Goal: Task Accomplishment & Management: Manage account settings

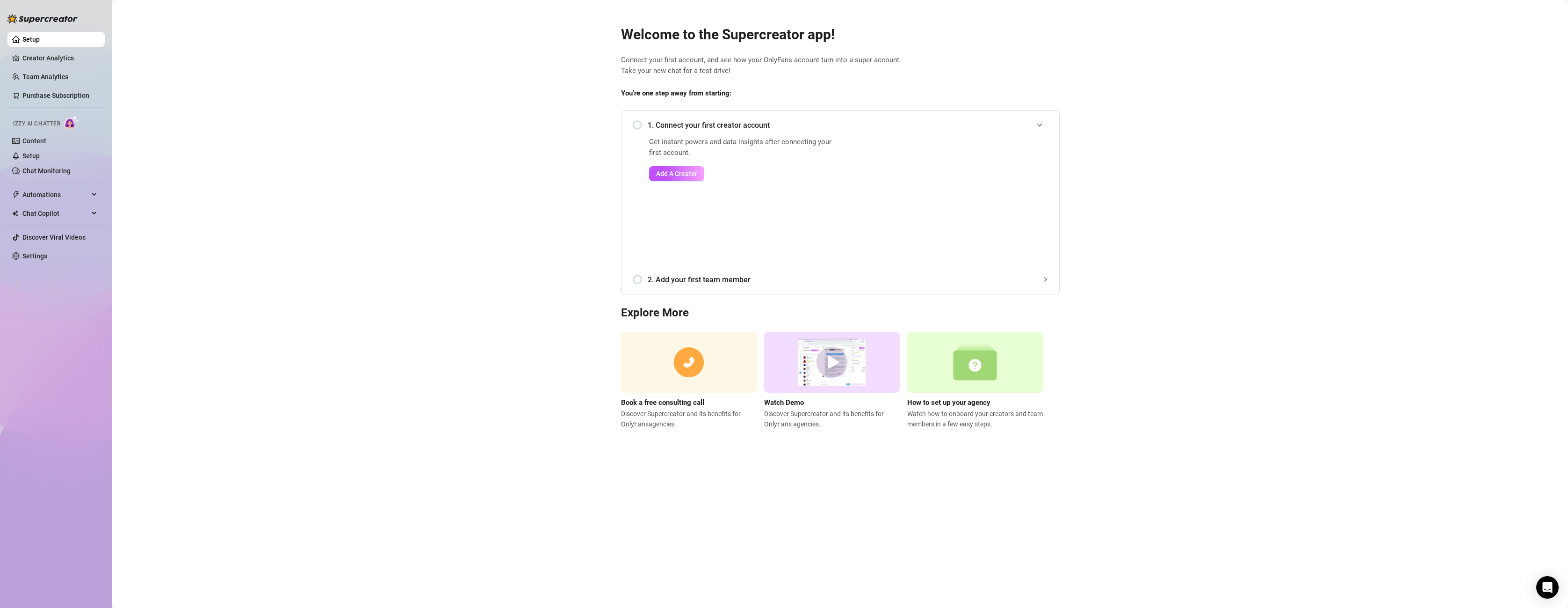
click at [1366, 93] on main "Welcome to the Supercreator app! Connect your first account, and see how your O…" at bounding box center [840, 304] width 1456 height 608
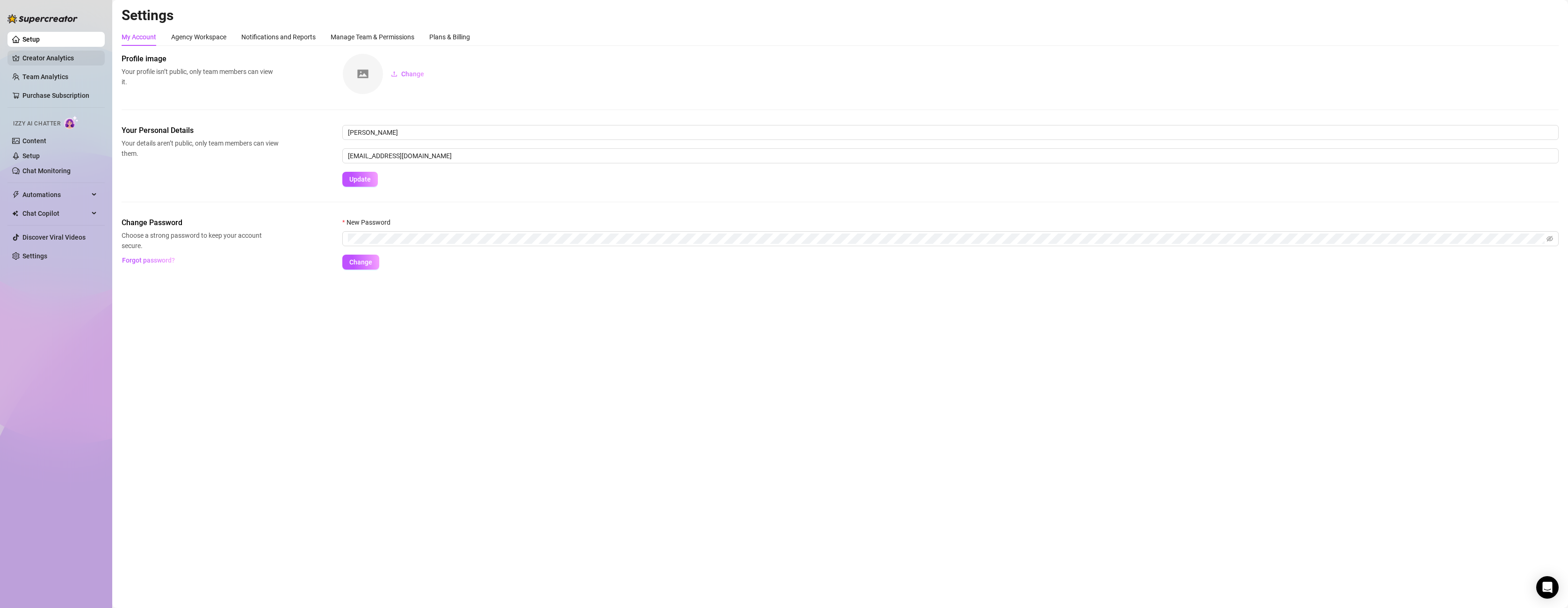
click at [55, 62] on link "Creator Analytics" at bounding box center [59, 58] width 75 height 15
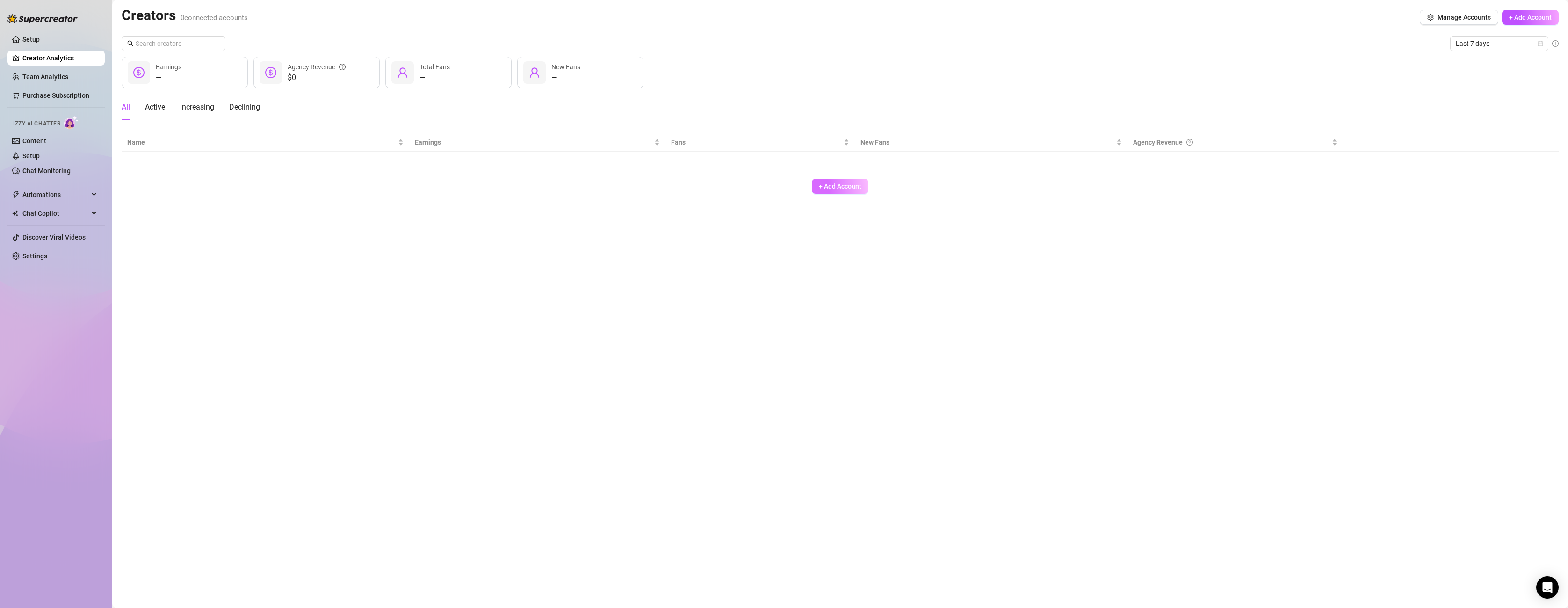
click at [847, 188] on span "+ Add Account" at bounding box center [841, 186] width 43 height 7
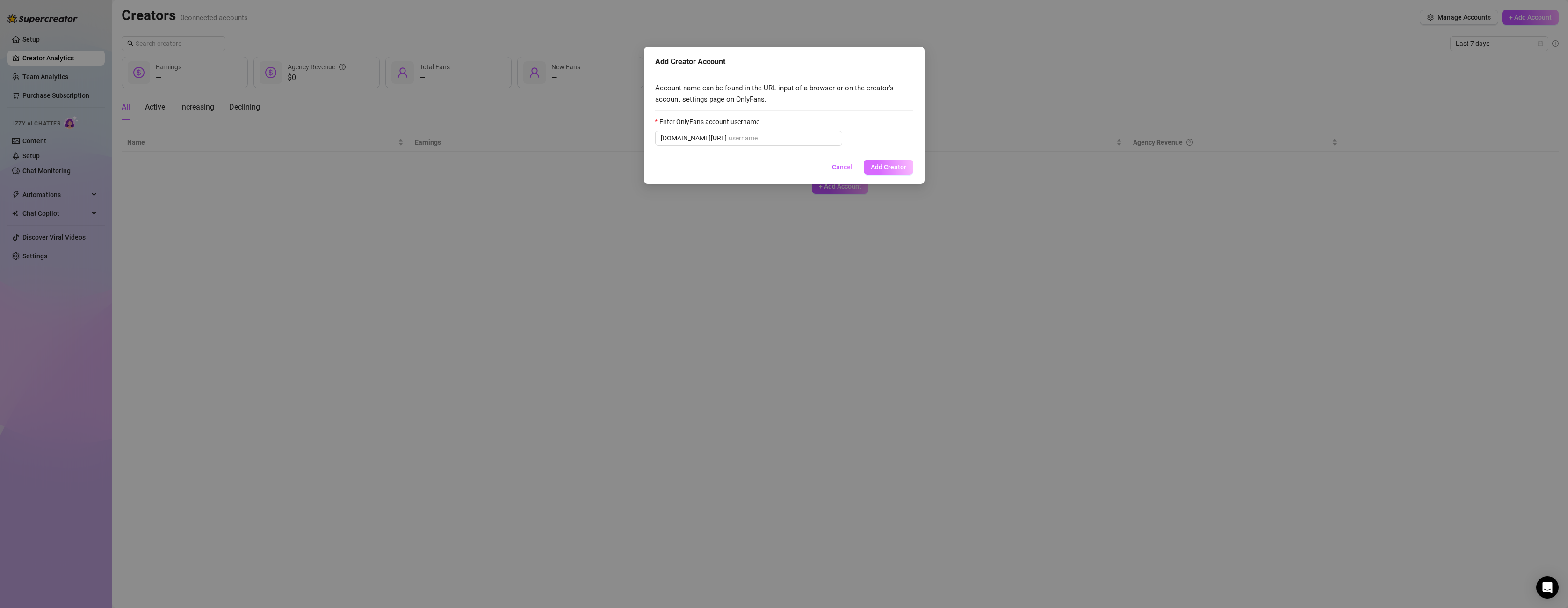
click at [883, 169] on span "Add Creator" at bounding box center [889, 167] width 35 height 7
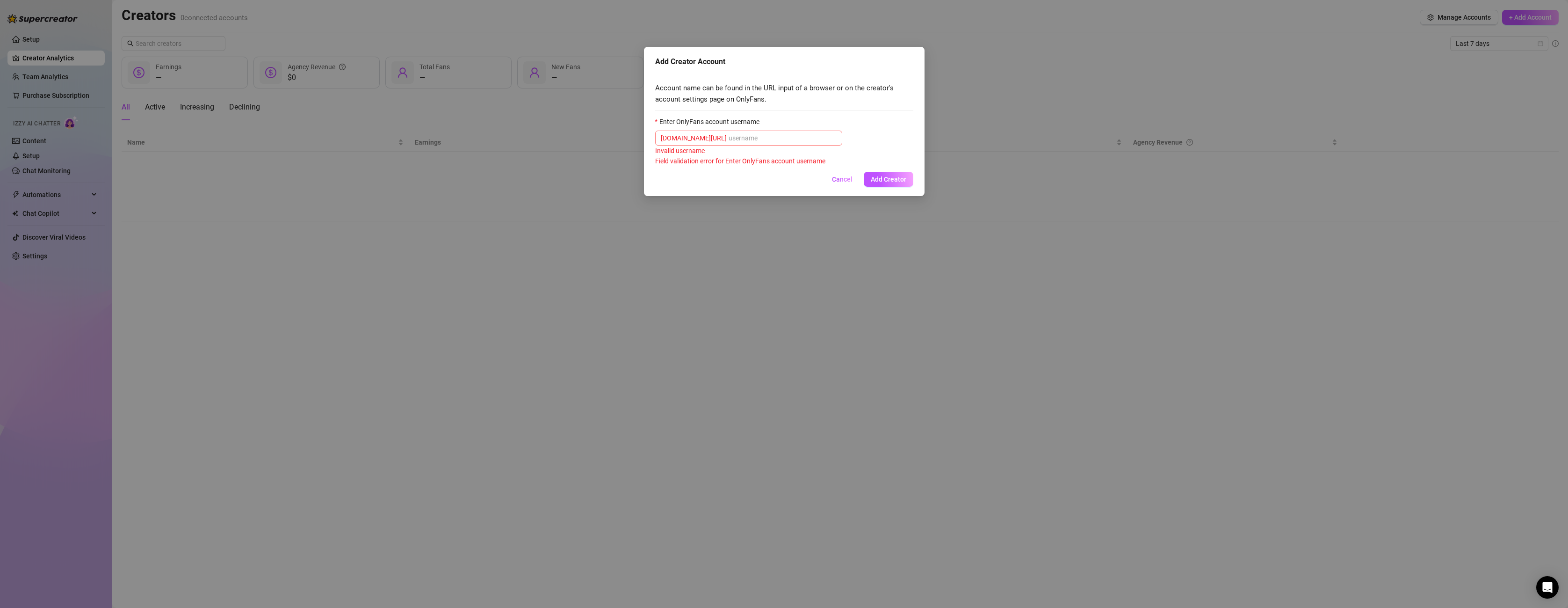
click at [762, 143] on span "[DOMAIN_NAME][URL]" at bounding box center [748, 138] width 187 height 15
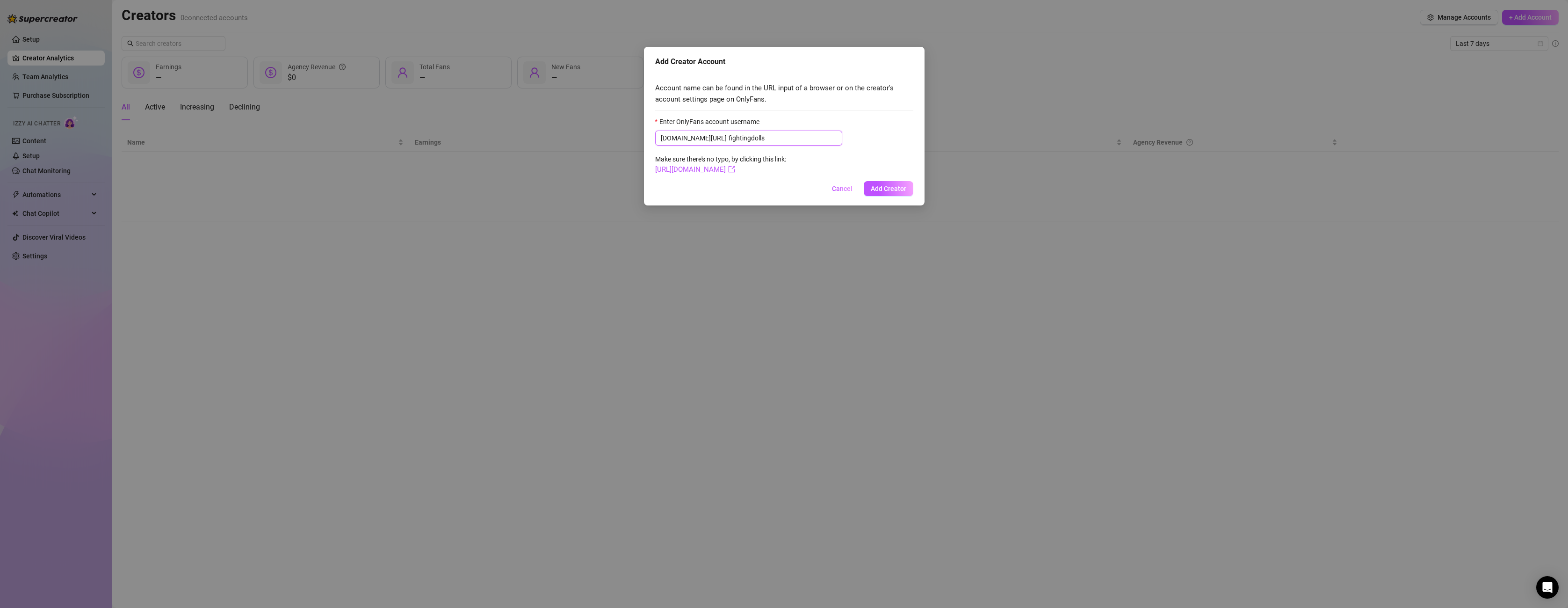
type input "fightingdolls"
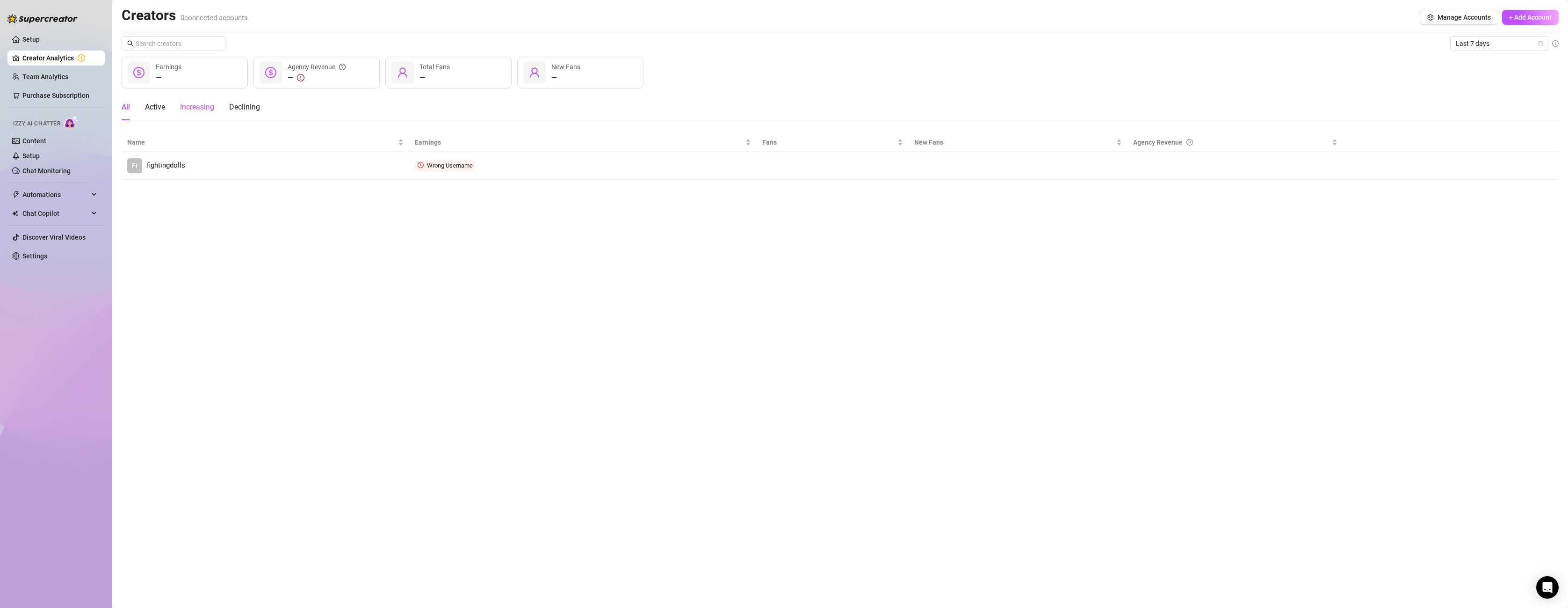
click at [194, 108] on div "Increasing" at bounding box center [197, 107] width 34 height 11
click at [155, 110] on div "Active" at bounding box center [155, 107] width 20 height 11
click at [109, 106] on aside "Setup Creator Analytics Team Analytics Purchase Subscription Izzy AI Chatter Co…" at bounding box center [56, 304] width 112 height 608
click at [119, 104] on main "Creators 0 connected accounts Manage Accounts + Add Account Last 7 days — Earni…" at bounding box center [840, 304] width 1456 height 608
click at [123, 105] on div "All" at bounding box center [125, 107] width 8 height 11
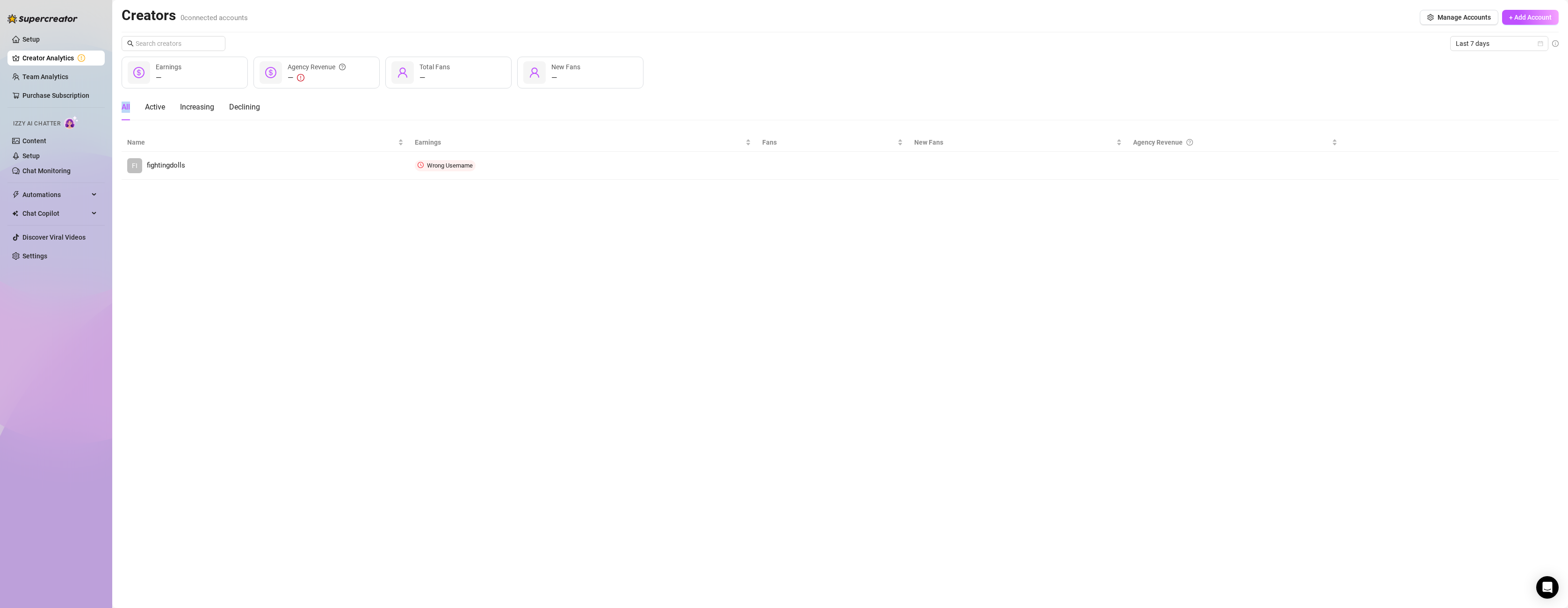
click at [123, 105] on div "All" at bounding box center [125, 107] width 8 height 11
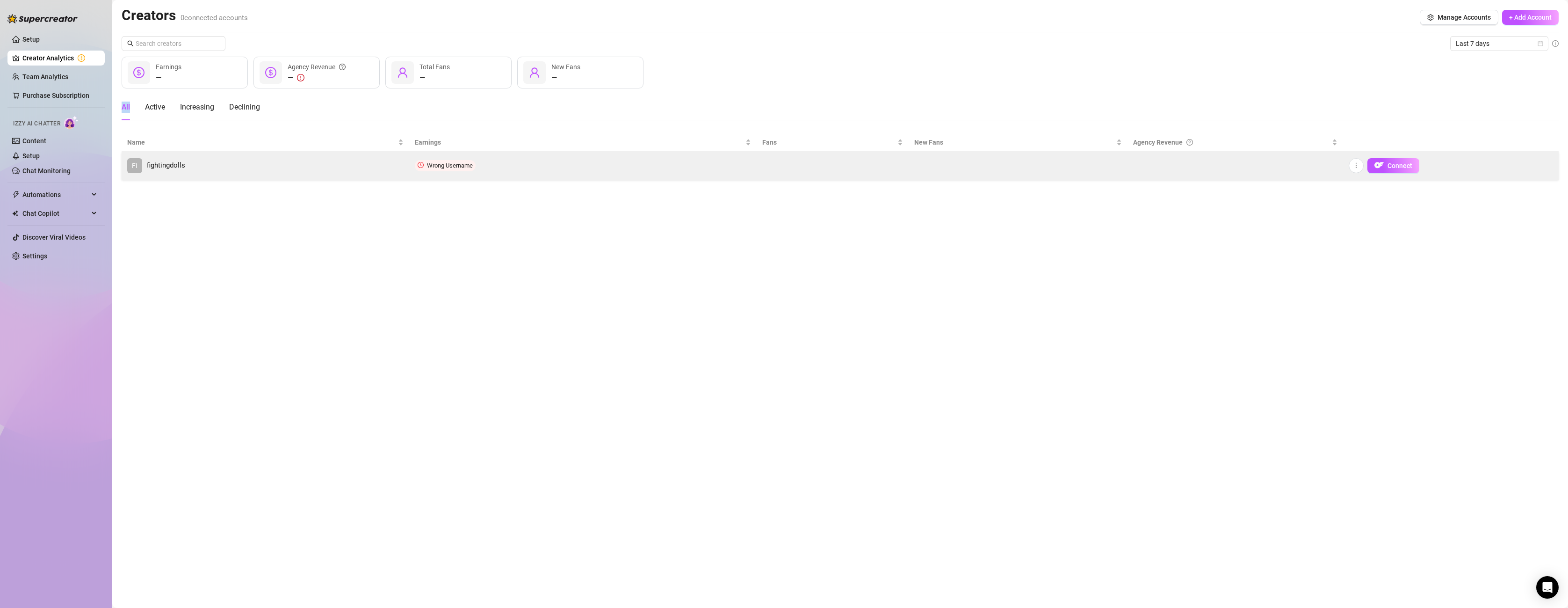
click at [169, 163] on span "fightingdolls" at bounding box center [166, 165] width 38 height 11
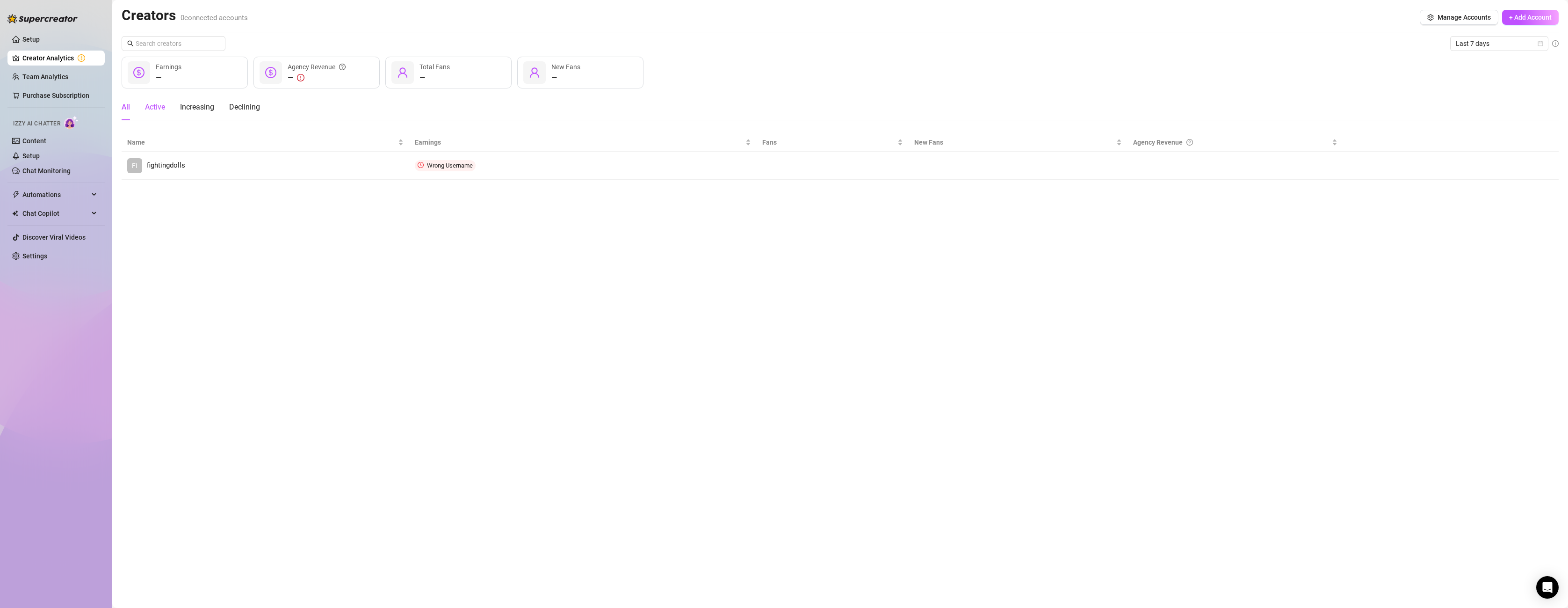
click at [146, 107] on div "Active" at bounding box center [155, 107] width 20 height 11
click at [838, 180] on icon at bounding box center [840, 181] width 21 height 10
click at [571, 63] on span "New Fans" at bounding box center [566, 67] width 29 height 7
drag, startPoint x: 474, startPoint y: 73, endPoint x: 459, endPoint y: 68, distance: 15.8
click at [472, 70] on div "— Total Fans" at bounding box center [448, 72] width 126 height 32
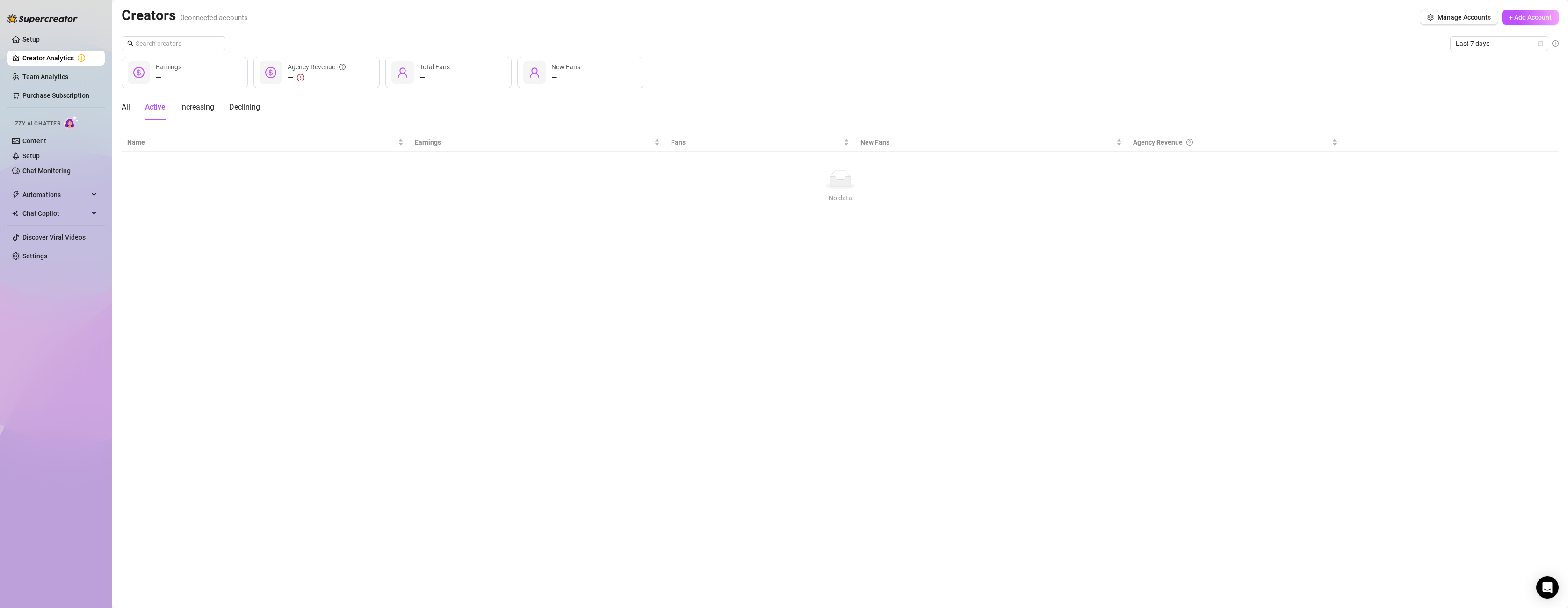
click at [345, 77] on div "—" at bounding box center [316, 77] width 58 height 11
click at [210, 107] on div "Increasing" at bounding box center [197, 107] width 34 height 11
click at [244, 107] on div "Declining" at bounding box center [245, 107] width 31 height 11
click at [43, 75] on link "Team Analytics" at bounding box center [45, 77] width 46 height 7
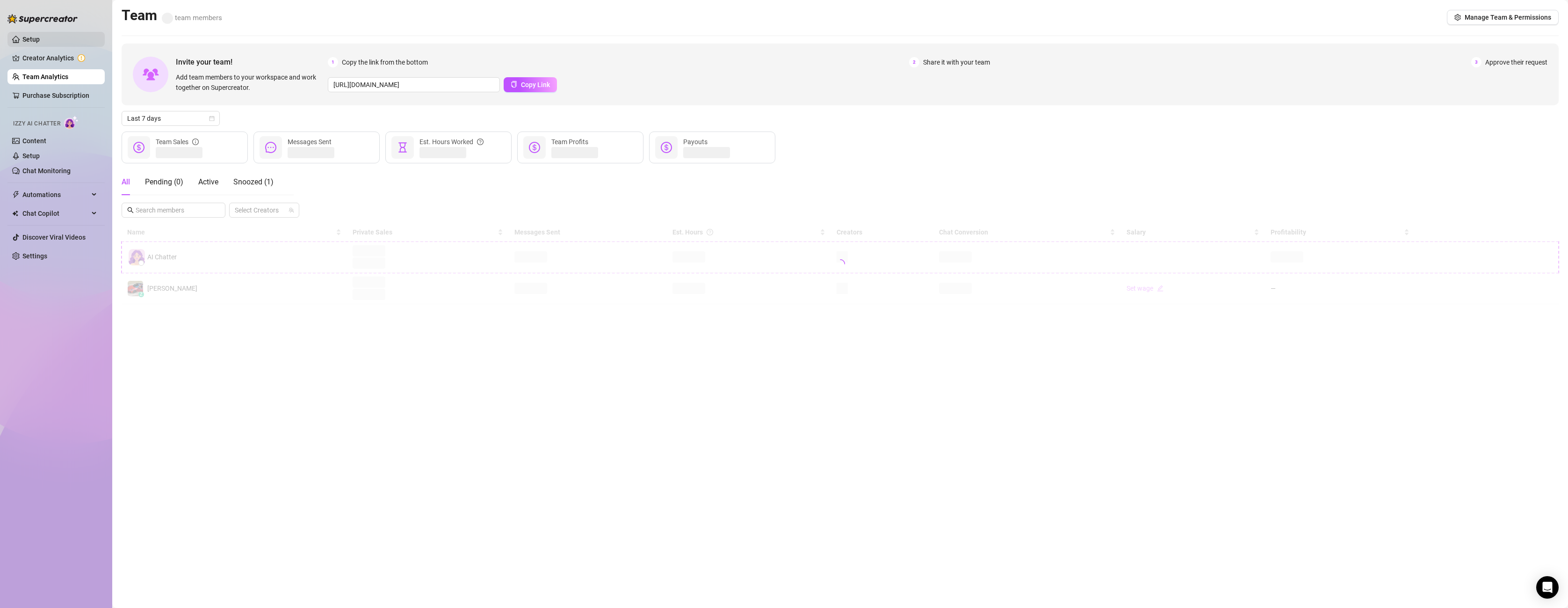
click at [38, 36] on link "Setup" at bounding box center [30, 39] width 17 height 7
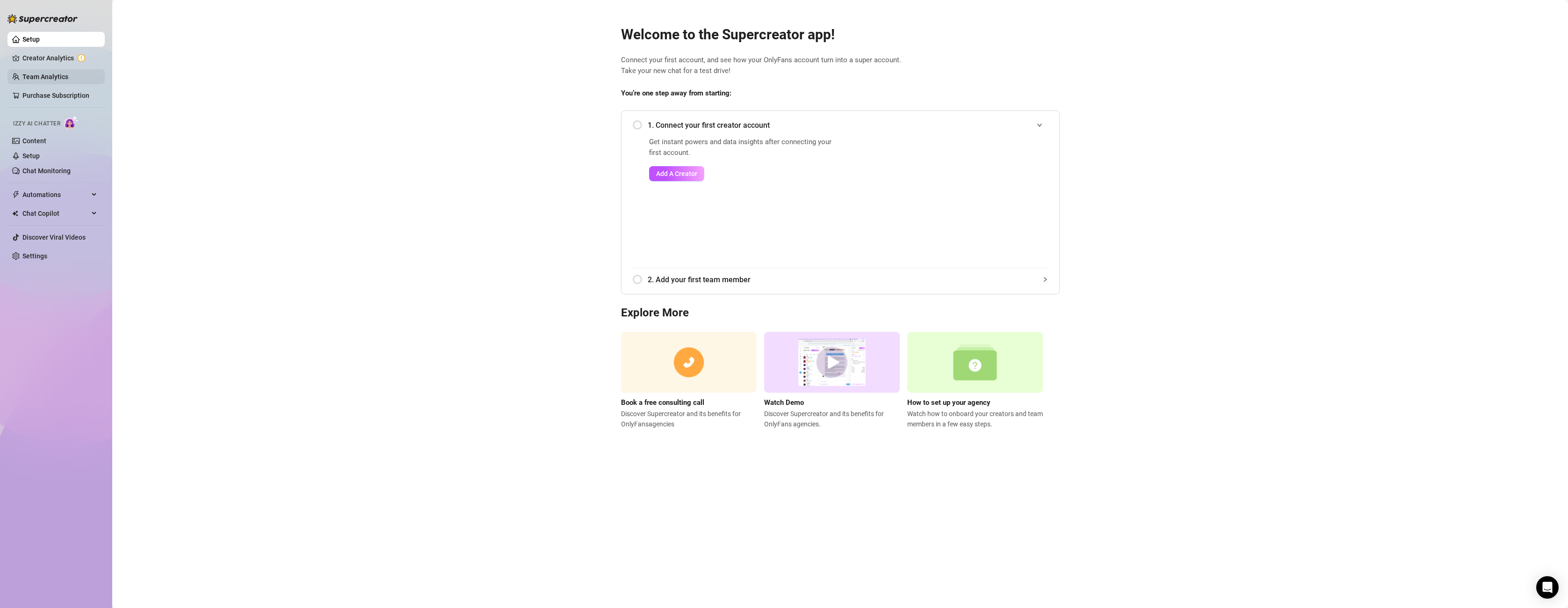
click at [41, 73] on link "Team Analytics" at bounding box center [45, 77] width 46 height 7
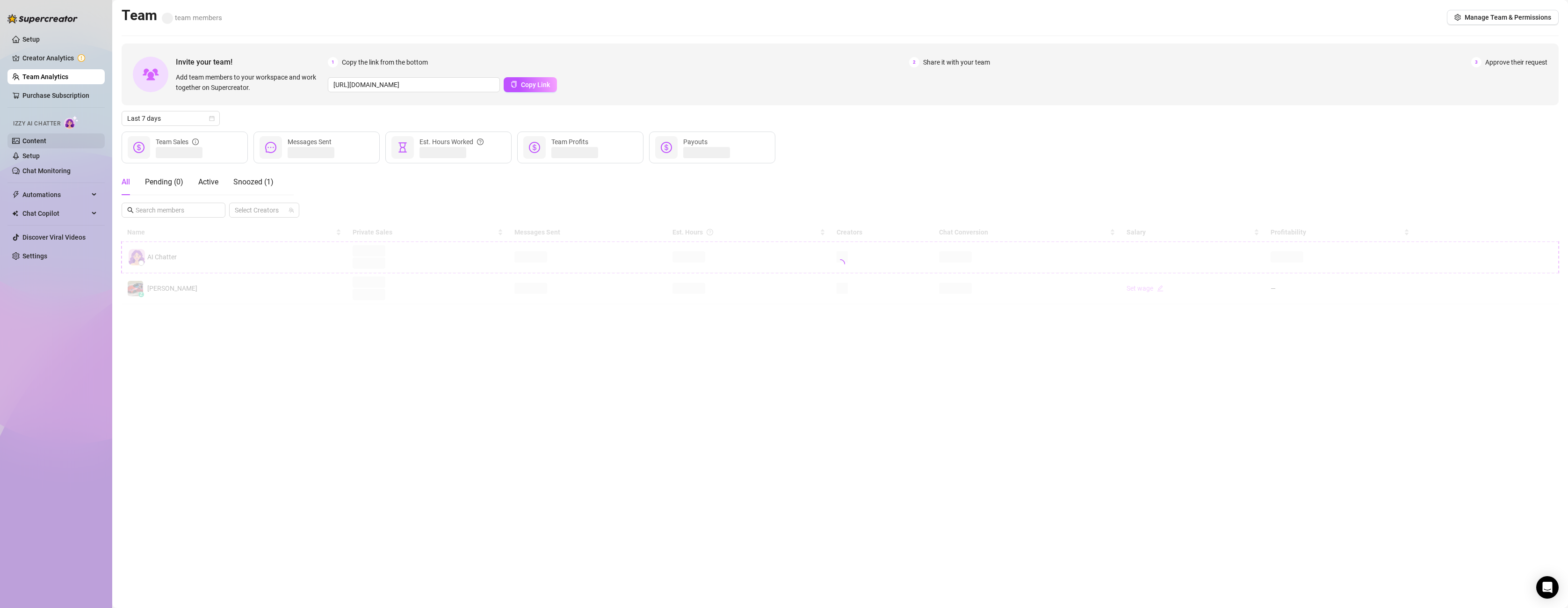
click at [47, 144] on link "Content" at bounding box center [34, 141] width 24 height 7
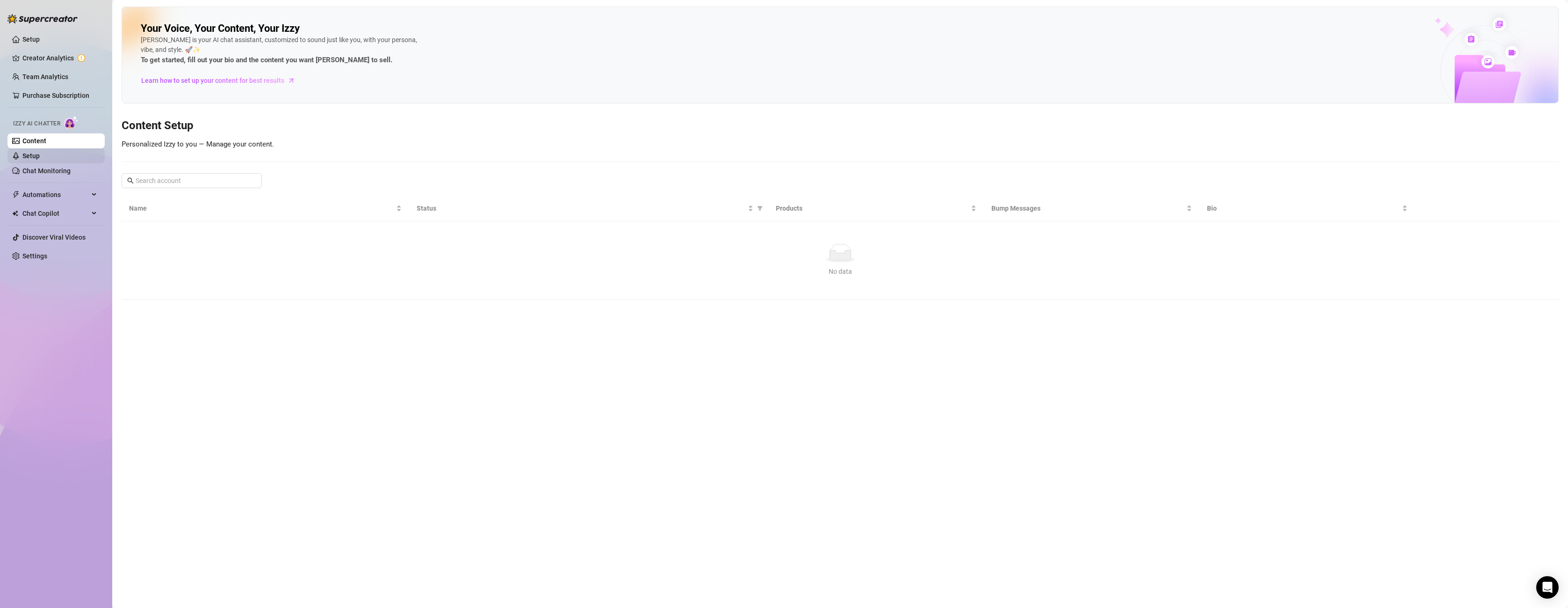
click at [40, 156] on link "Setup" at bounding box center [30, 156] width 17 height 7
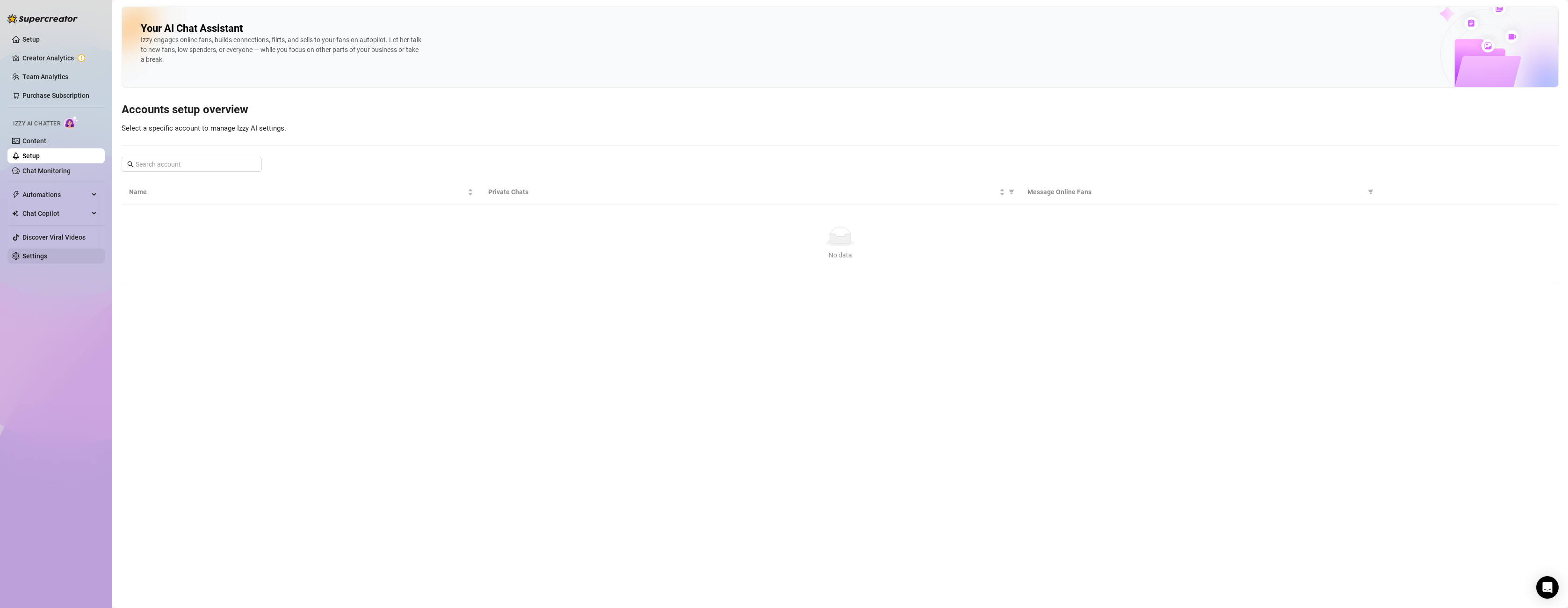
click at [37, 254] on link "Settings" at bounding box center [35, 256] width 25 height 7
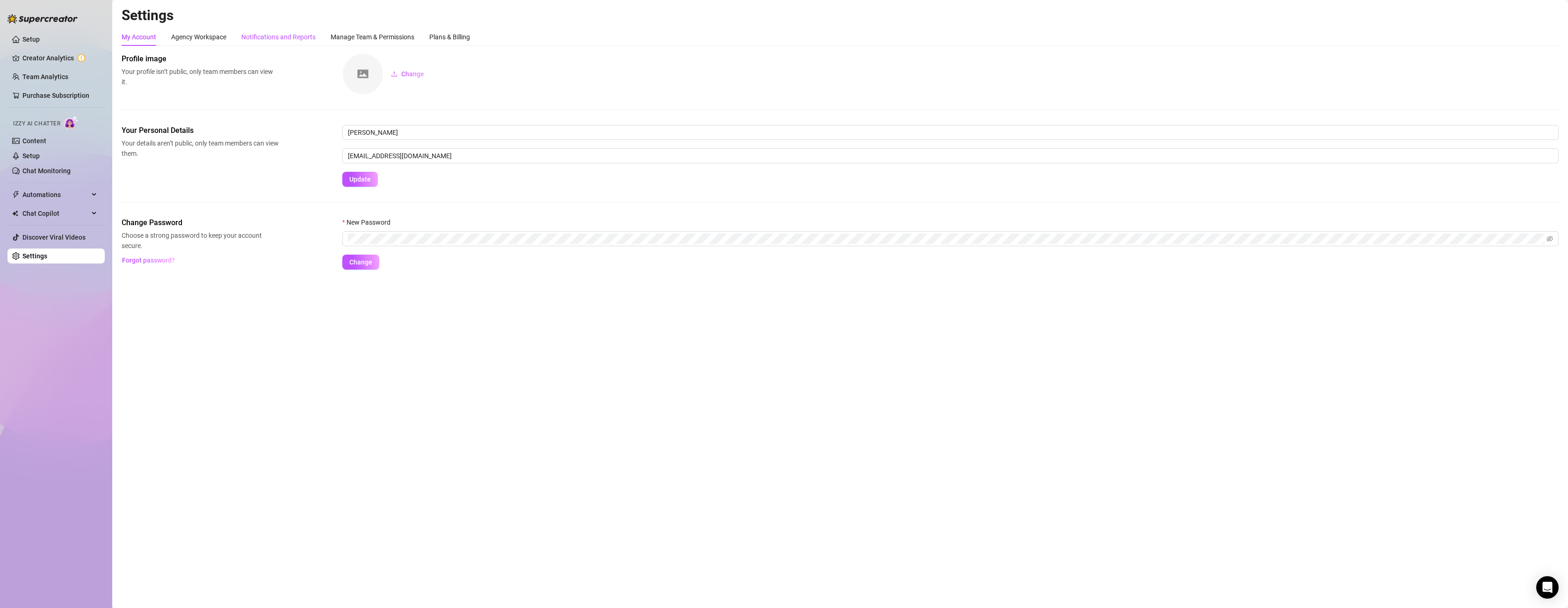
click at [285, 33] on div "Notifications and Reports" at bounding box center [278, 37] width 75 height 10
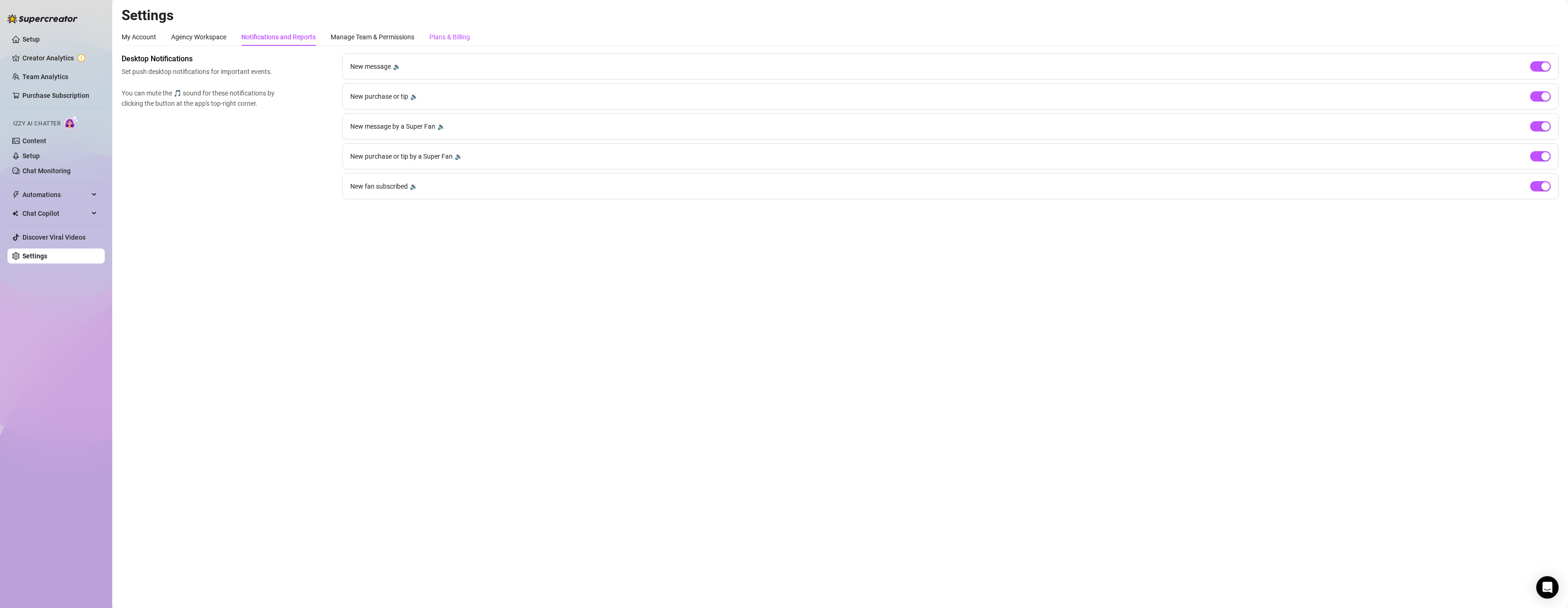
click at [444, 41] on div "Plans & Billing" at bounding box center [449, 37] width 41 height 10
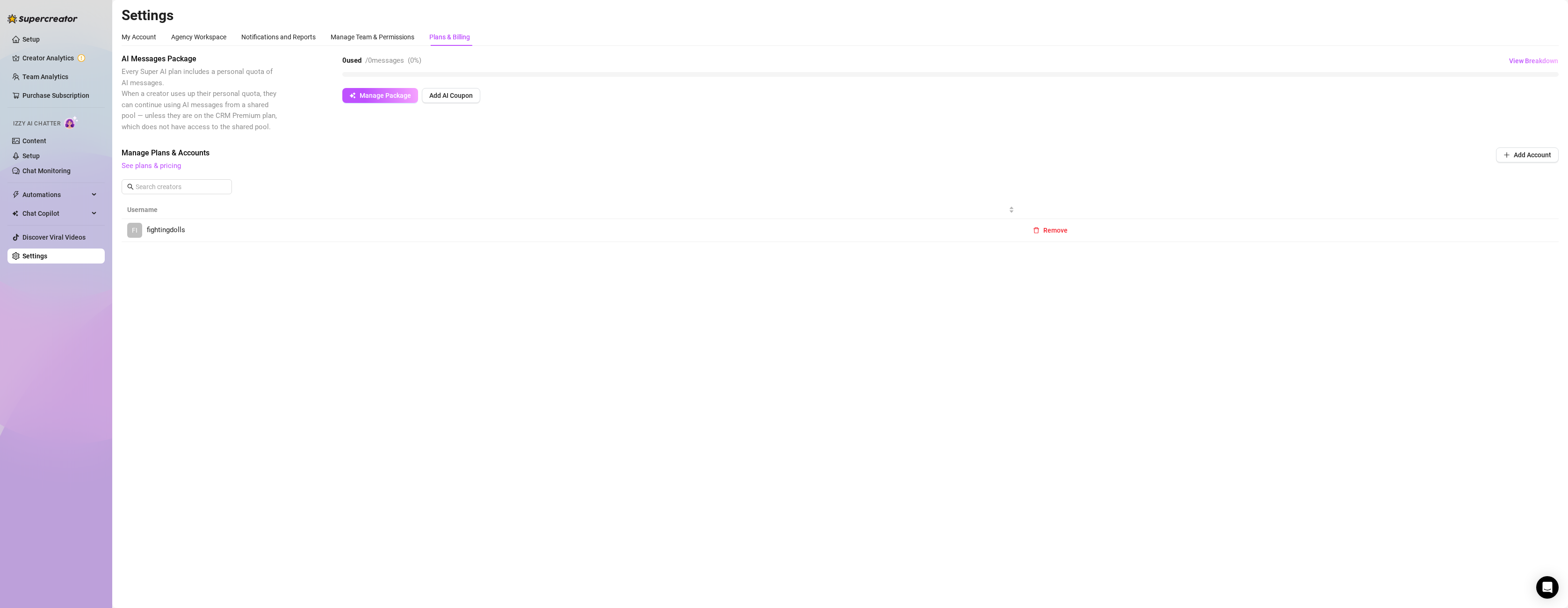
click at [163, 229] on span "fightingdolls" at bounding box center [166, 230] width 38 height 11
click at [207, 32] on div "Agency Workspace" at bounding box center [199, 37] width 55 height 10
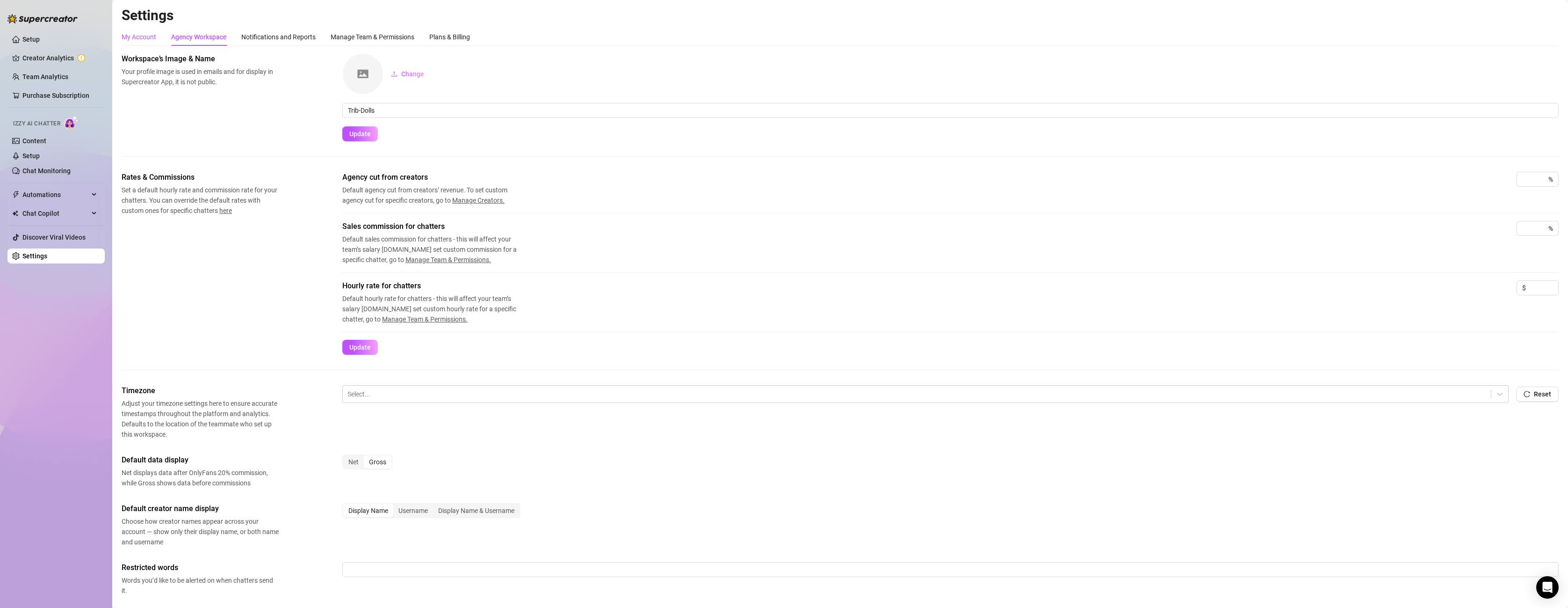
click at [133, 36] on div "My Account" at bounding box center [138, 37] width 35 height 10
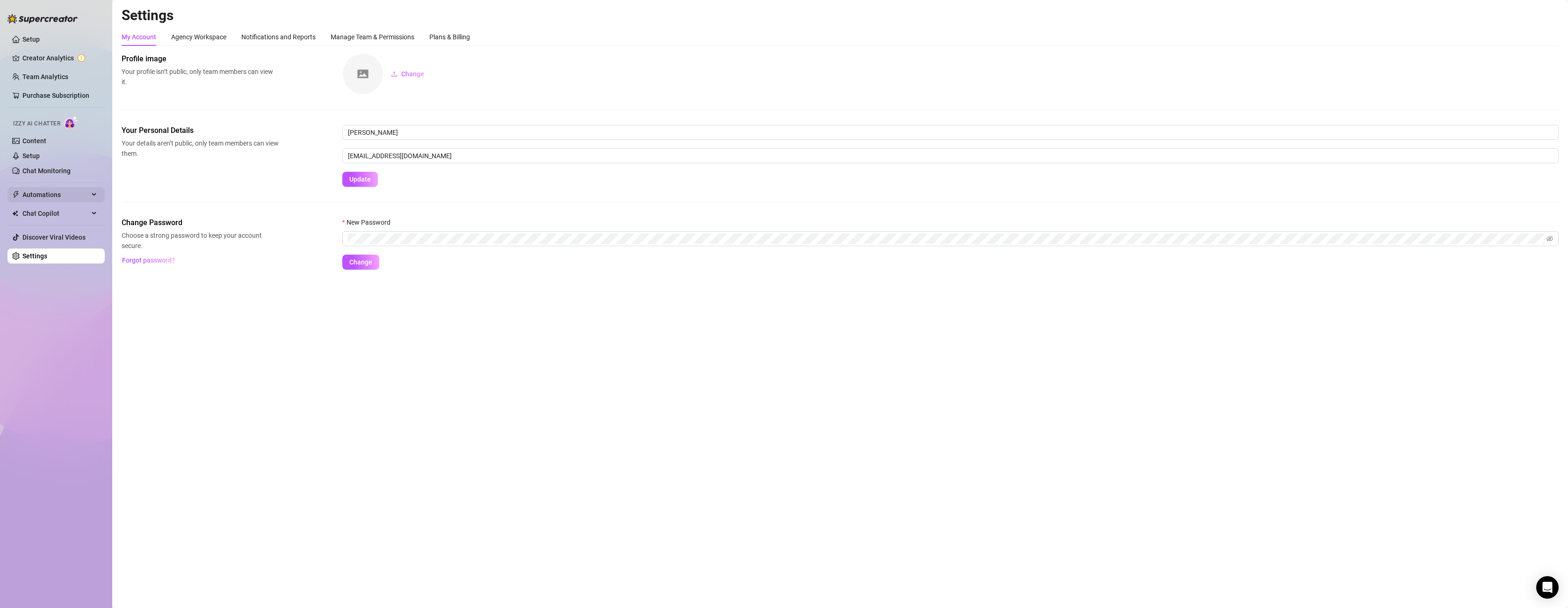
click at [62, 194] on span "Automations" at bounding box center [55, 195] width 67 height 15
